Goal: Find specific page/section: Find specific page/section

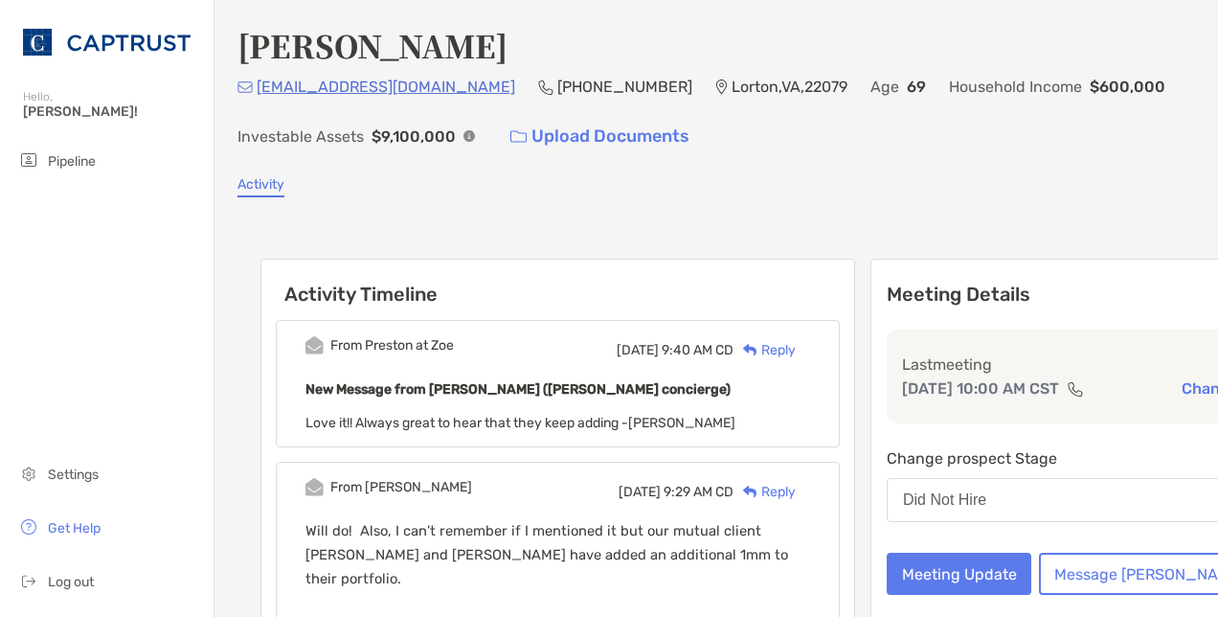
scroll to position [288, 0]
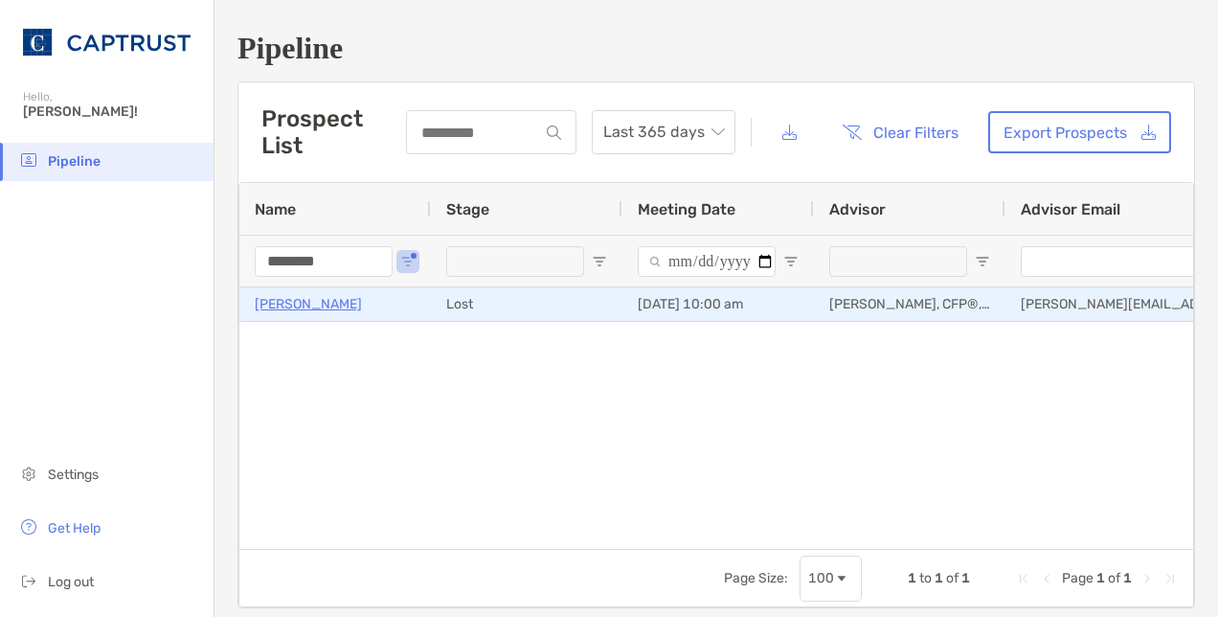
drag, startPoint x: 0, startPoint y: 0, endPoint x: 300, endPoint y: 302, distance: 425.1
click at [300, 302] on p "[PERSON_NAME]" at bounding box center [308, 304] width 107 height 24
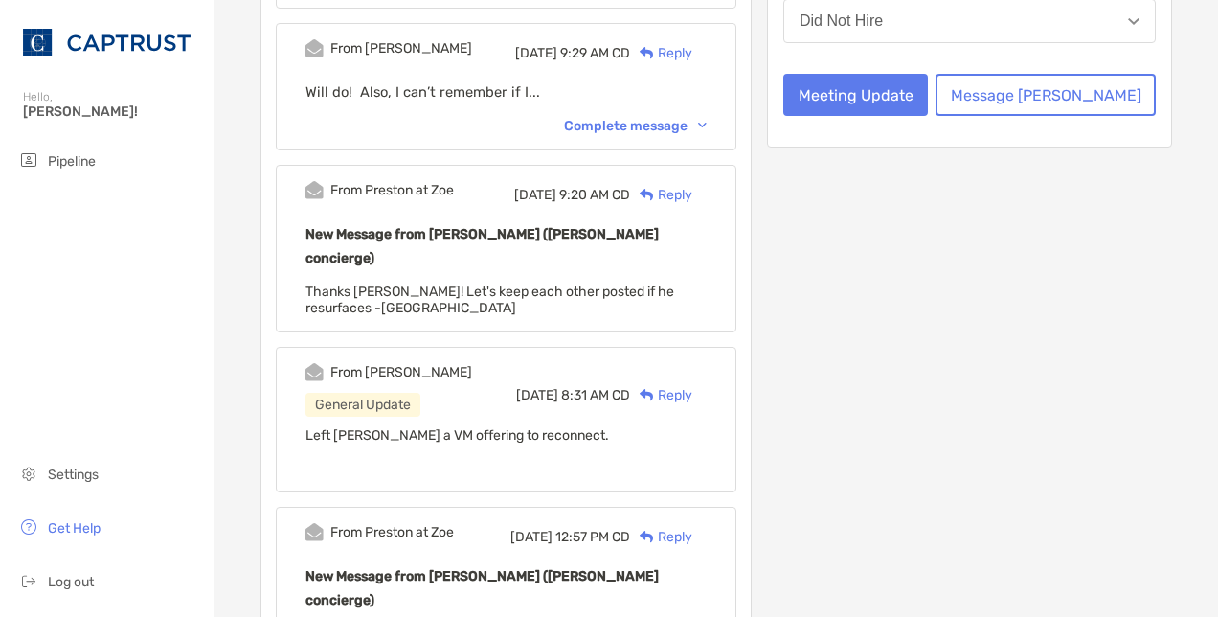
scroll to position [480, 0]
